Goal: Find specific page/section

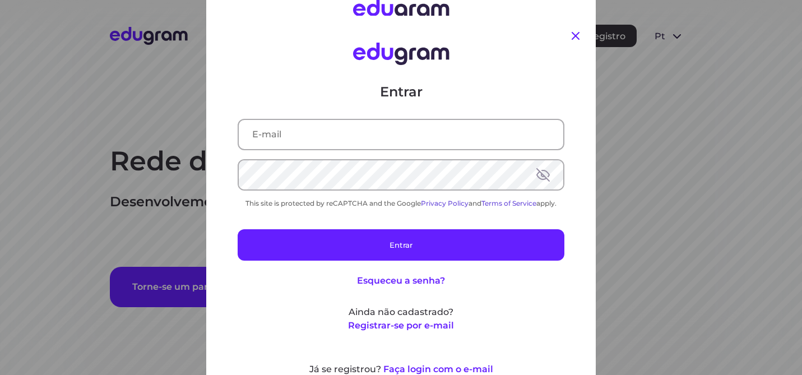
click at [573, 35] on icon at bounding box center [575, 35] width 13 height 13
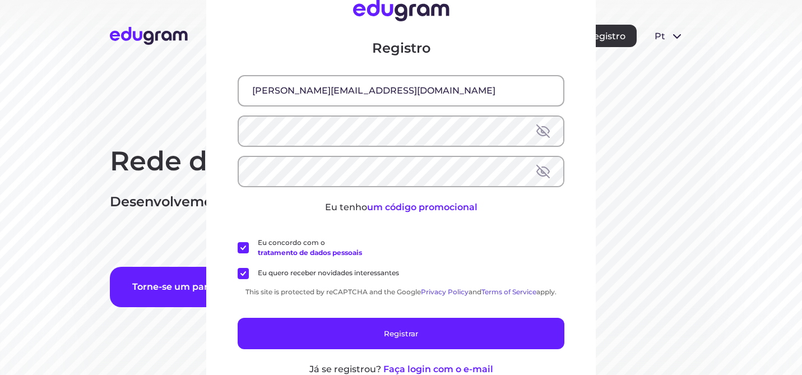
scroll to position [28, 0]
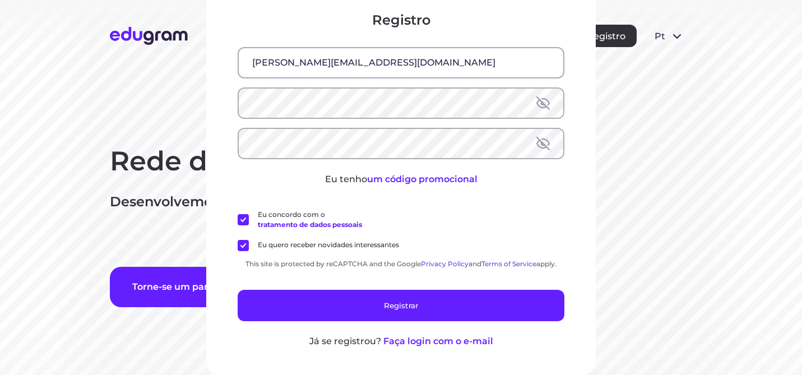
click at [772, 232] on div "Registro [PERSON_NAME][EMAIL_ADDRESS][DOMAIN_NAME] Eu tenho um código promocion…" at bounding box center [401, 187] width 802 height 375
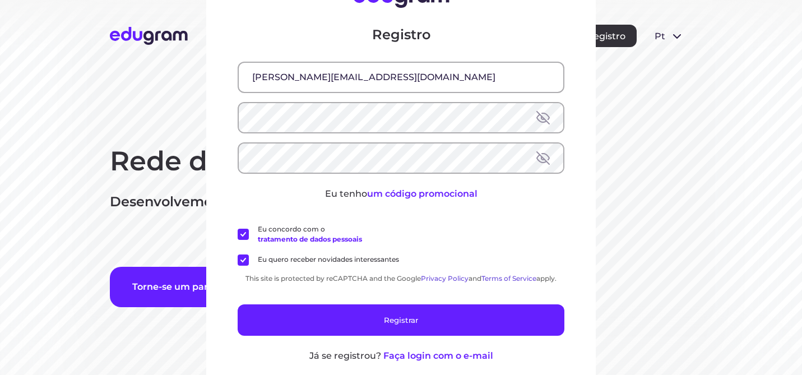
scroll to position [0, 0]
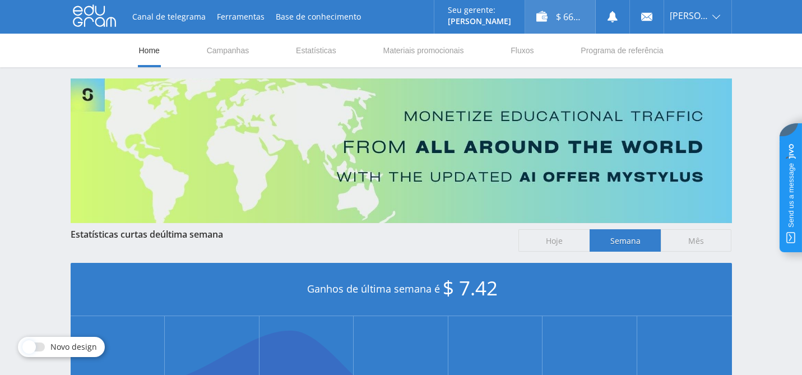
click at [566, 18] on div "$ 66.71" at bounding box center [560, 17] width 70 height 34
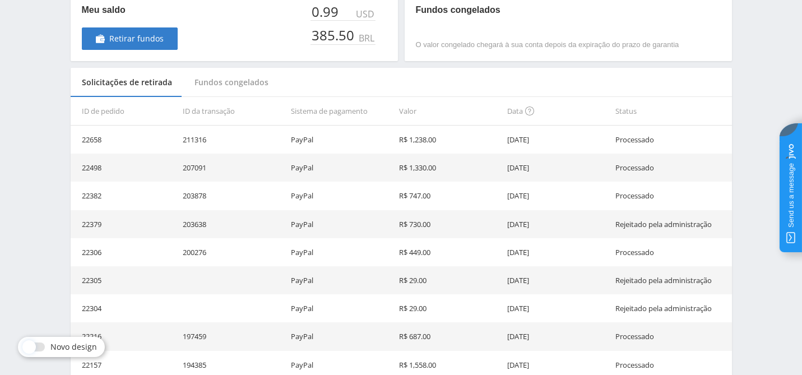
scroll to position [210, 0]
